Goal: Task Accomplishment & Management: Complete application form

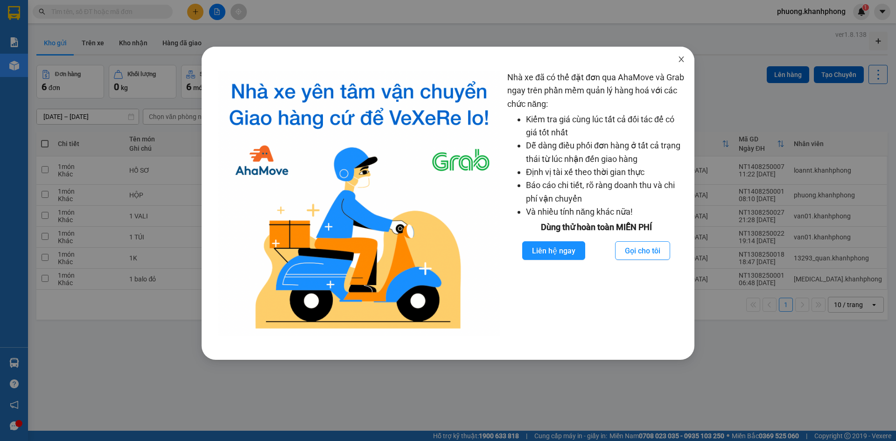
click at [685, 61] on icon "close" at bounding box center [681, 59] width 7 height 7
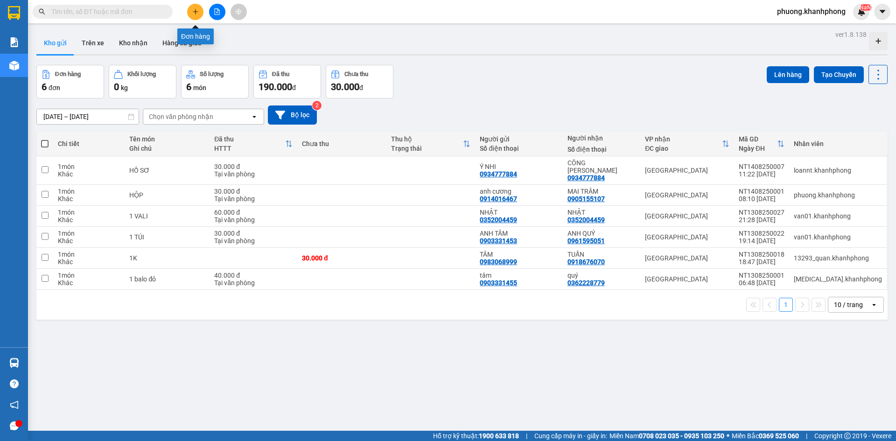
click at [188, 10] on button at bounding box center [195, 12] width 16 height 16
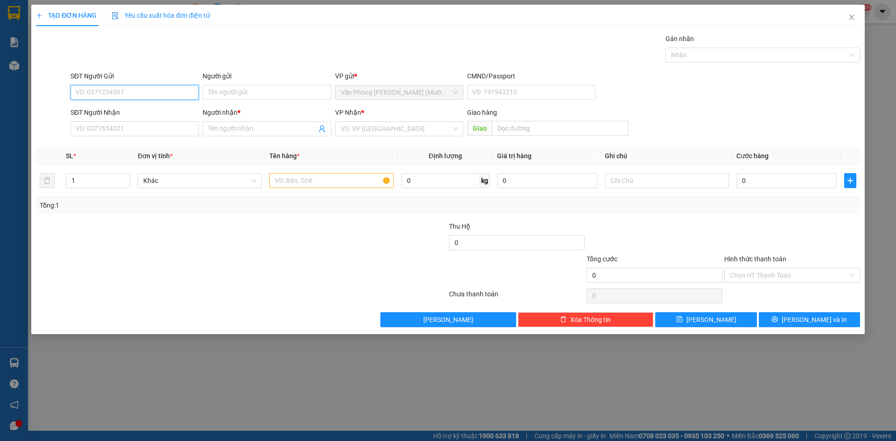
click at [127, 92] on input "SĐT Người Gửi" at bounding box center [135, 92] width 128 height 15
type input "0909029459"
click at [146, 110] on div "0909029459 - [PERSON_NAME]" at bounding box center [134, 111] width 117 height 10
type input "[PERSON_NAME]"
type input "0909029459"
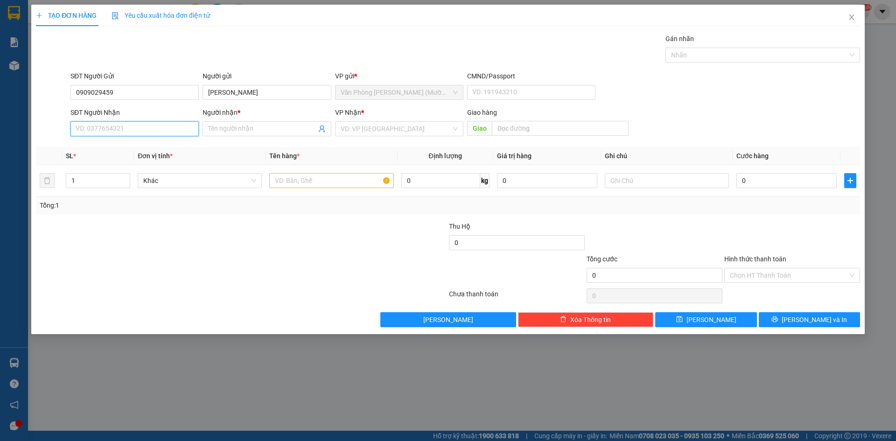
click at [125, 131] on input "SĐT Người Nhận" at bounding box center [135, 128] width 128 height 15
click at [128, 164] on div "0937260683 - THẢO" at bounding box center [134, 162] width 117 height 10
type input "0937260683"
type input "THẢO"
click at [339, 179] on input "text" at bounding box center [331, 180] width 124 height 15
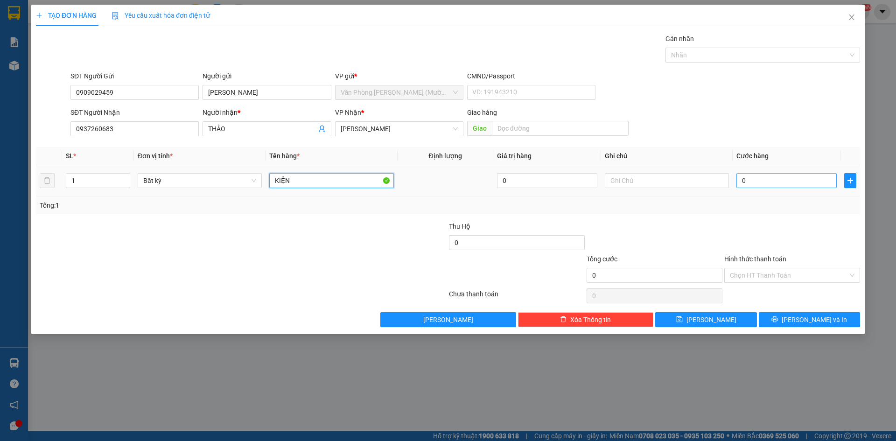
type input "KIỆN"
click at [751, 179] on input "0" at bounding box center [787, 180] width 100 height 15
click at [762, 180] on input "0" at bounding box center [787, 180] width 100 height 15
type input "03"
type input "3"
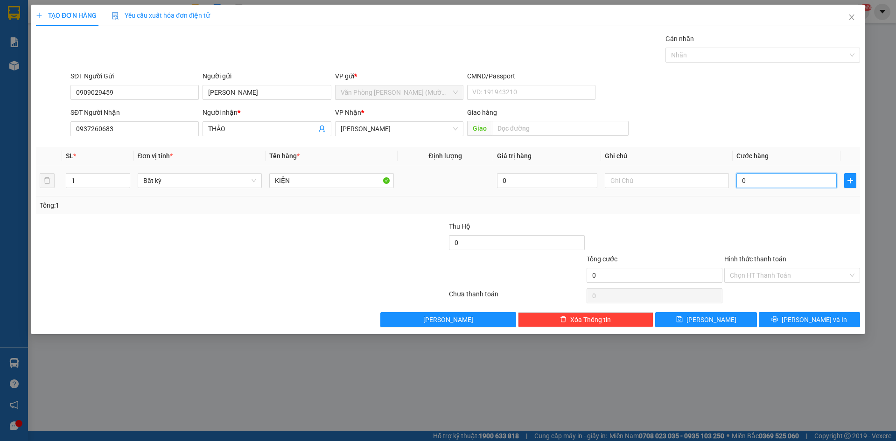
type input "3"
type input "030"
type input "30"
type input "30.000"
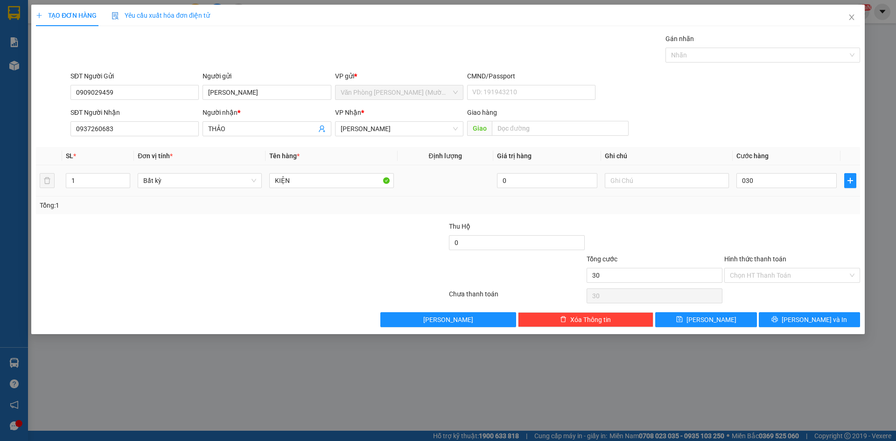
type input "30.000"
click at [748, 224] on div at bounding box center [793, 237] width 138 height 33
click at [765, 273] on input "Hình thức thanh toán" at bounding box center [789, 275] width 118 height 14
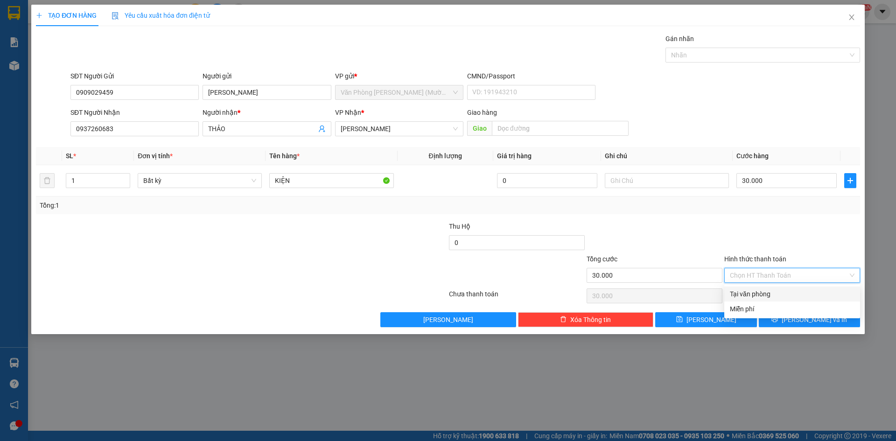
click at [768, 296] on div "Tại văn phòng" at bounding box center [792, 294] width 125 height 10
type input "0"
click at [778, 320] on icon "printer" at bounding box center [775, 319] width 7 height 7
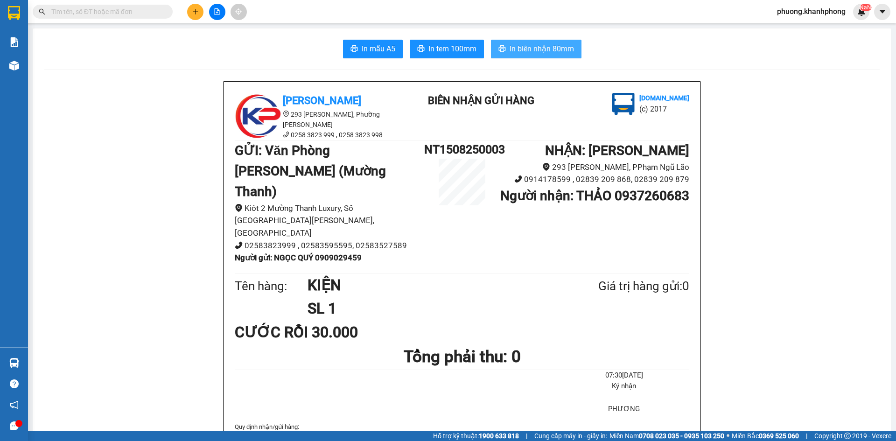
click at [529, 49] on span "In biên nhận 80mm" at bounding box center [542, 49] width 64 height 12
click at [375, 43] on span "In mẫu A5" at bounding box center [379, 49] width 34 height 12
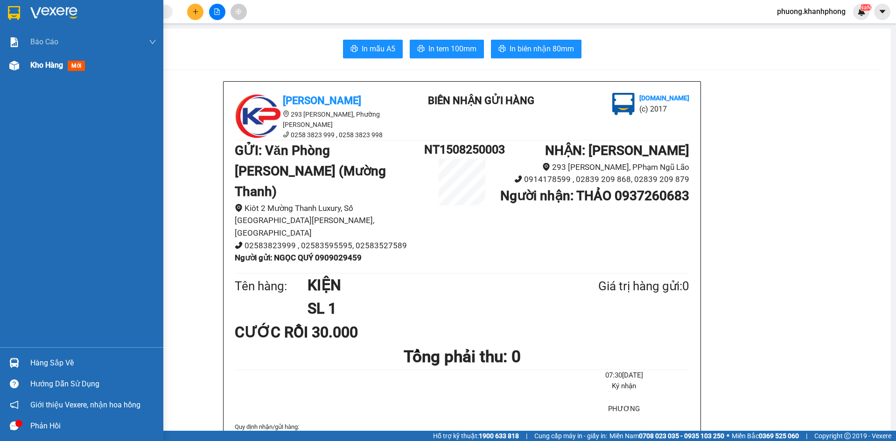
click at [11, 67] on img at bounding box center [14, 66] width 10 height 10
